Goal: Information Seeking & Learning: Check status

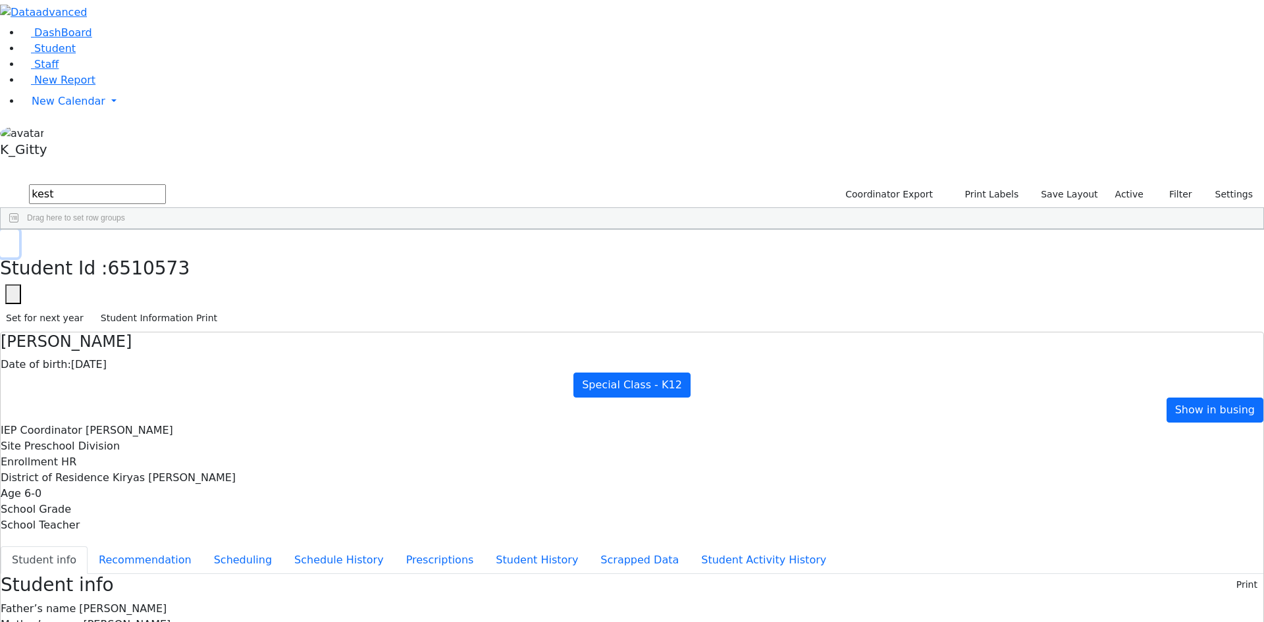
click at [19, 230] on button "button" at bounding box center [9, 244] width 19 height 28
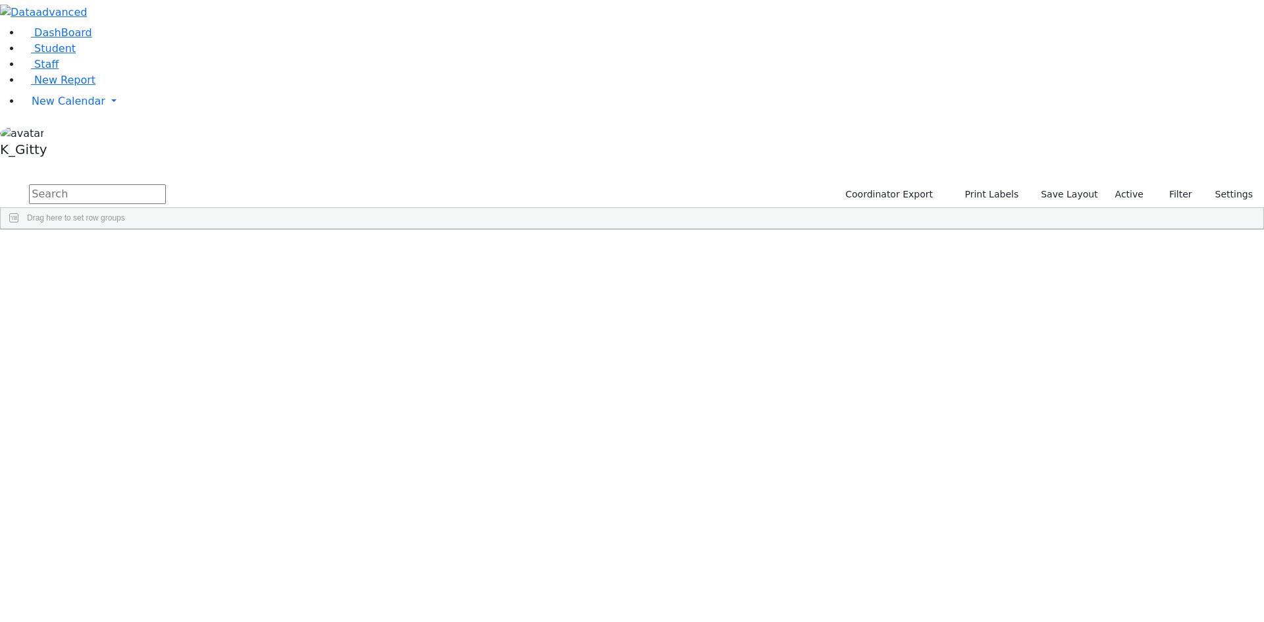
click at [166, 184] on input "text" at bounding box center [97, 194] width 137 height 20
type input "[PERSON_NAME]"
click at [0, 182] on button "submit" at bounding box center [13, 194] width 26 height 25
click at [251, 564] on div "[DEMOGRAPHIC_DATA]" at bounding box center [209, 573] width 83 height 18
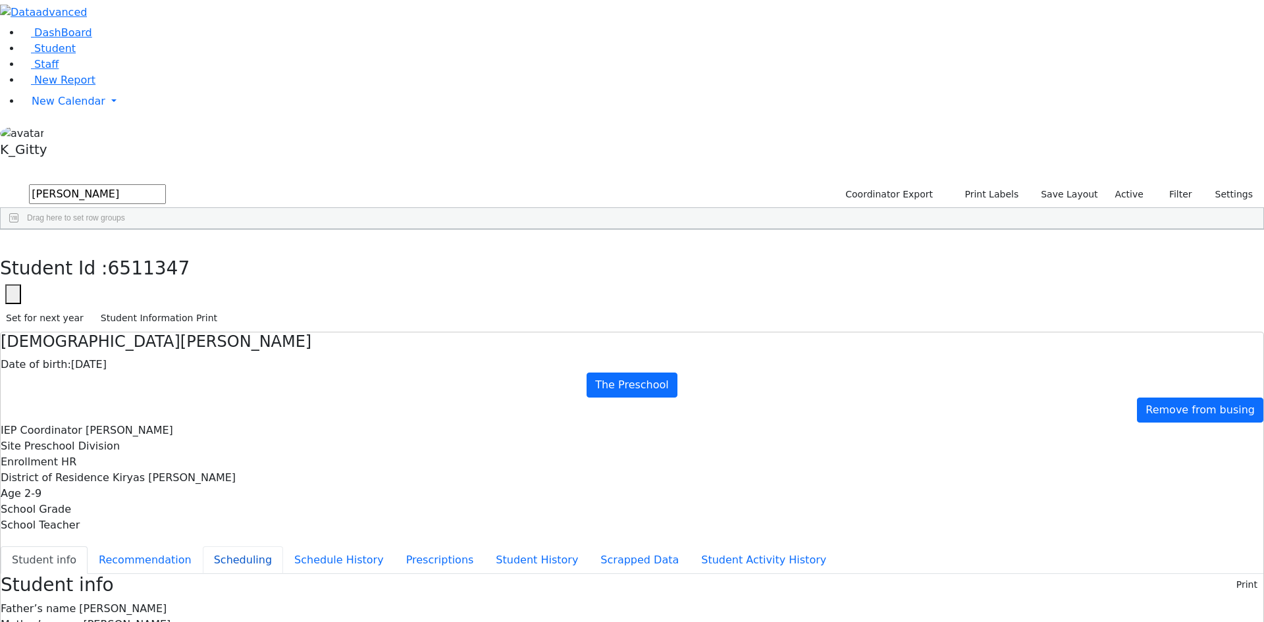
click at [283, 547] on button "Scheduling" at bounding box center [243, 561] width 80 height 28
